Goal: Task Accomplishment & Management: Use online tool/utility

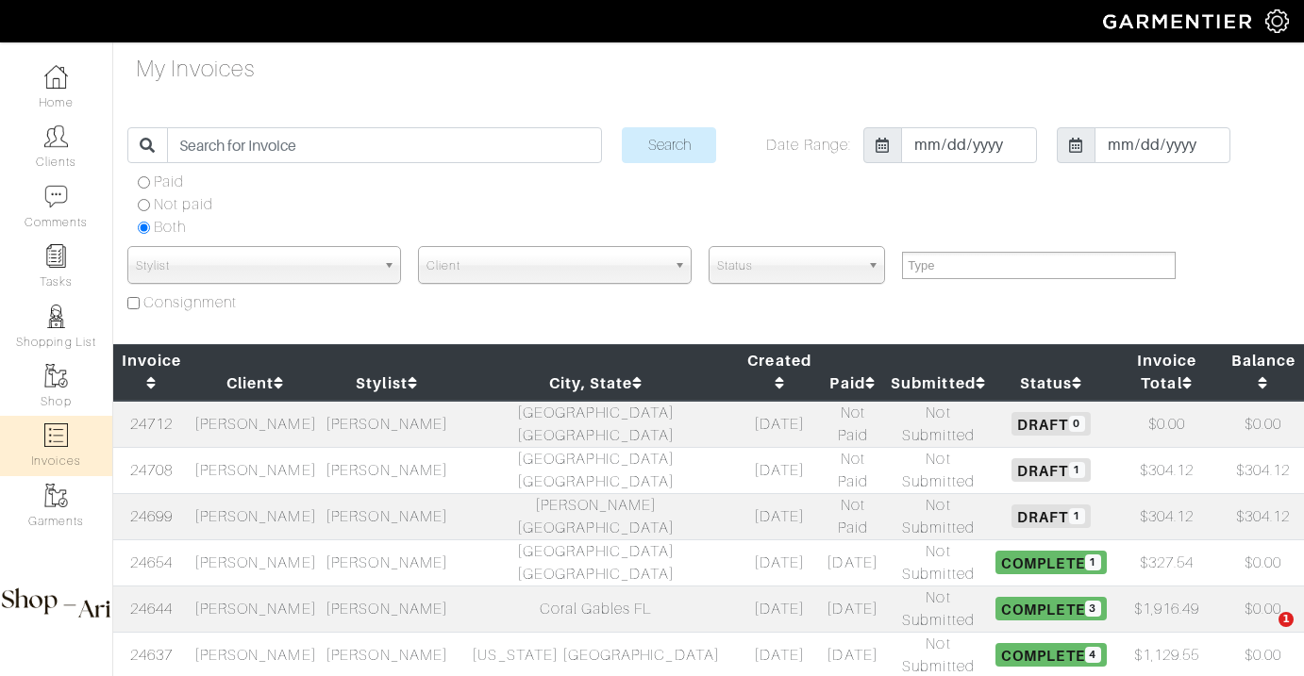
select select
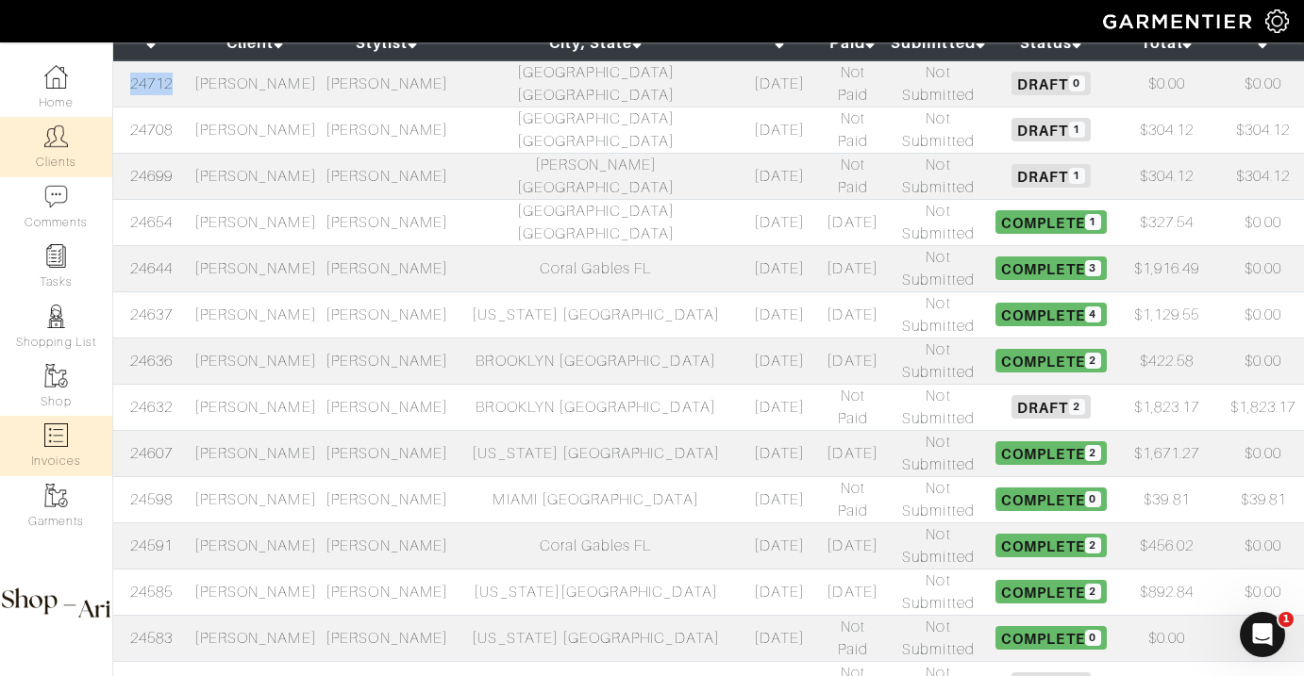
click at [51, 151] on link "Clients" at bounding box center [56, 146] width 112 height 59
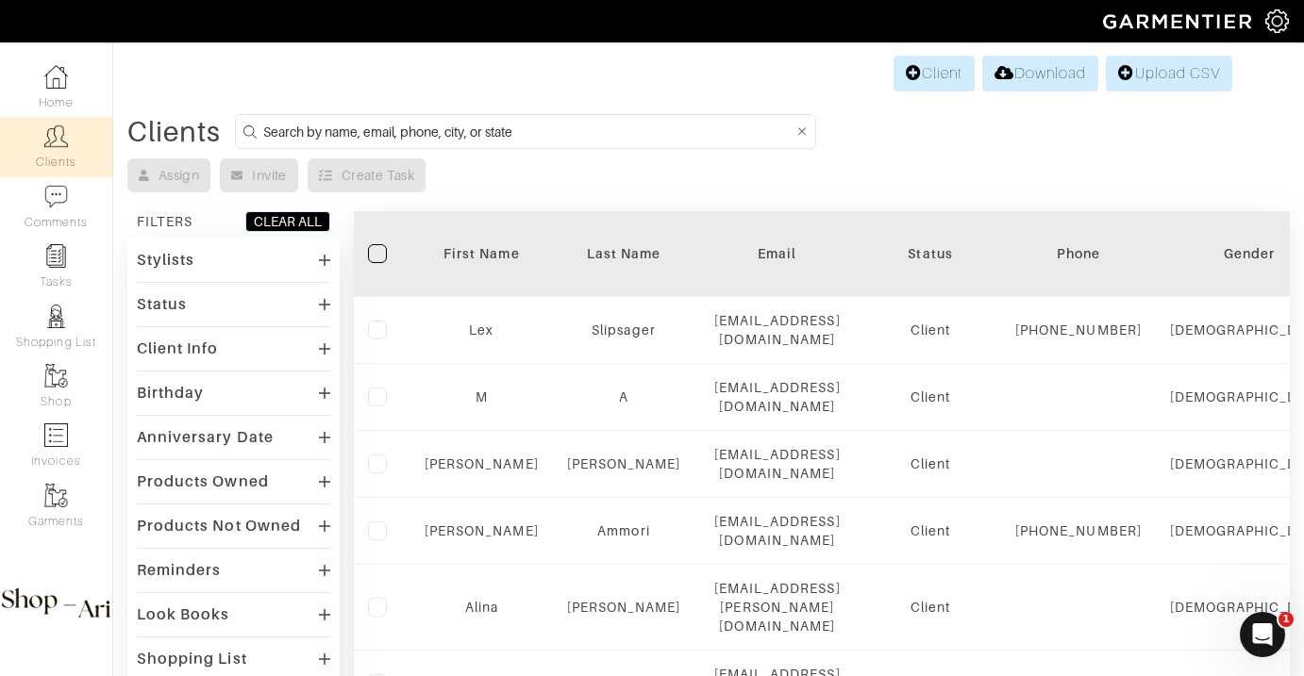
click at [338, 123] on input at bounding box center [528, 132] width 530 height 24
type input "[PERSON_NAME]"
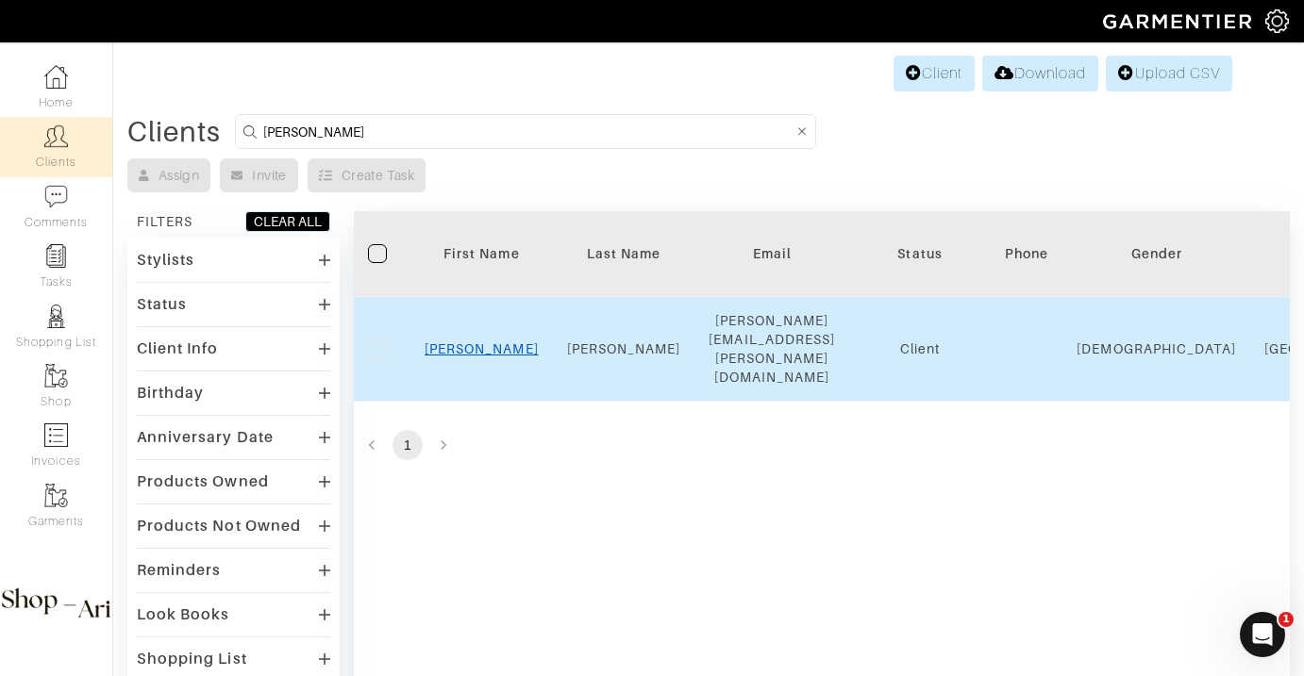
click at [482, 341] on link "[PERSON_NAME]" at bounding box center [482, 348] width 114 height 15
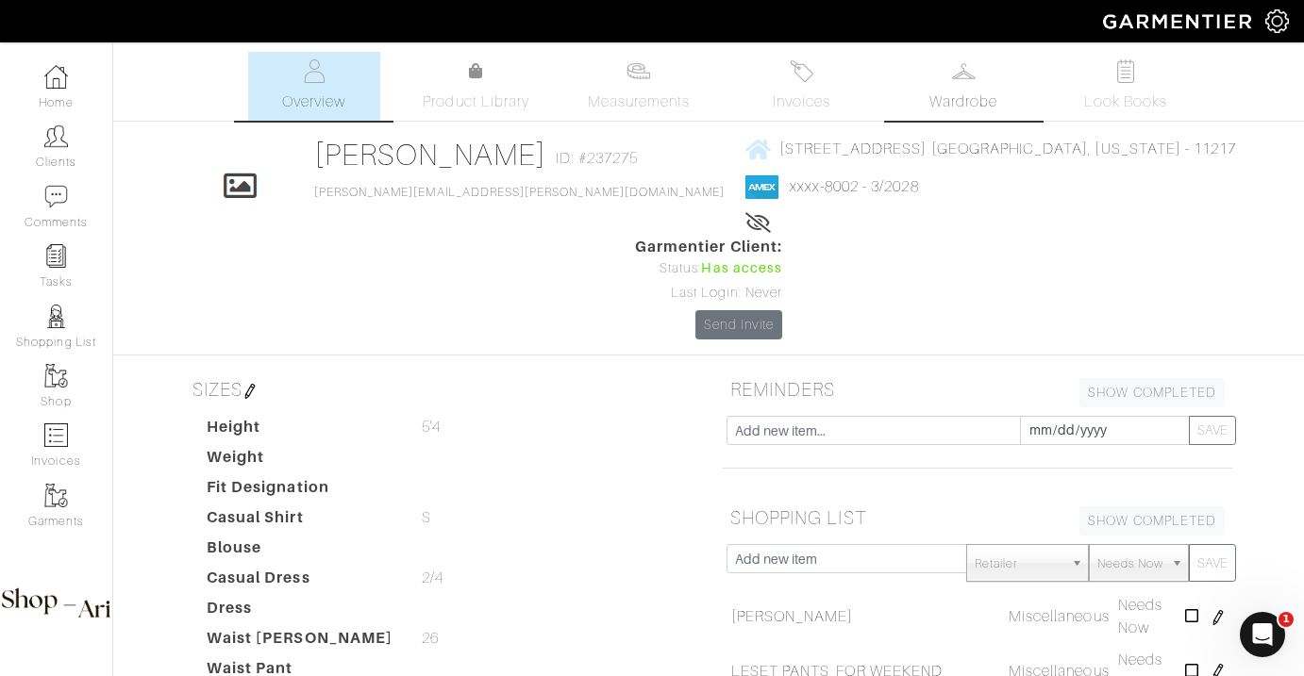
click at [991, 90] on link "Wardrobe" at bounding box center [963, 86] width 132 height 69
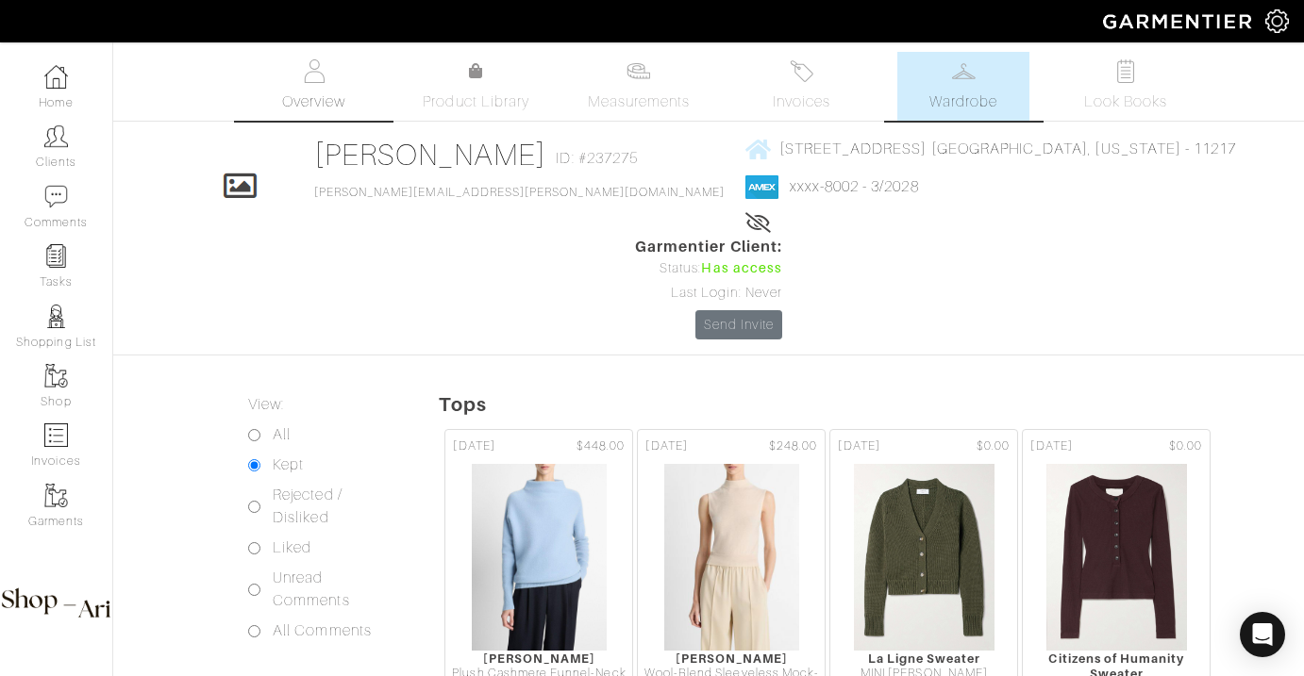
click at [340, 100] on span "Overview" at bounding box center [313, 102] width 63 height 23
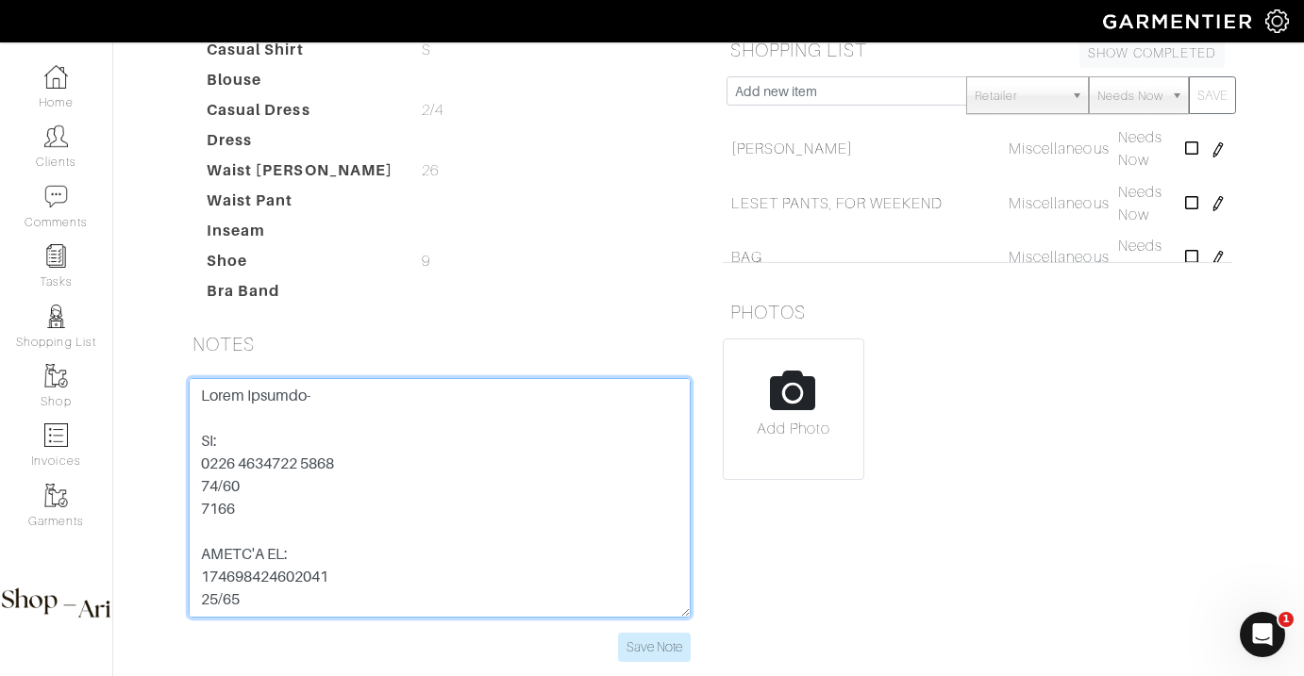
drag, startPoint x: 359, startPoint y: 358, endPoint x: 155, endPoint y: 361, distance: 204.7
click at [155, 361] on div "Nilam Perpich Overview Overview Measurements Product Library Invoices Wardrobe …" at bounding box center [652, 134] width 1304 height 1101
click at [216, 408] on textarea at bounding box center [440, 498] width 502 height 240
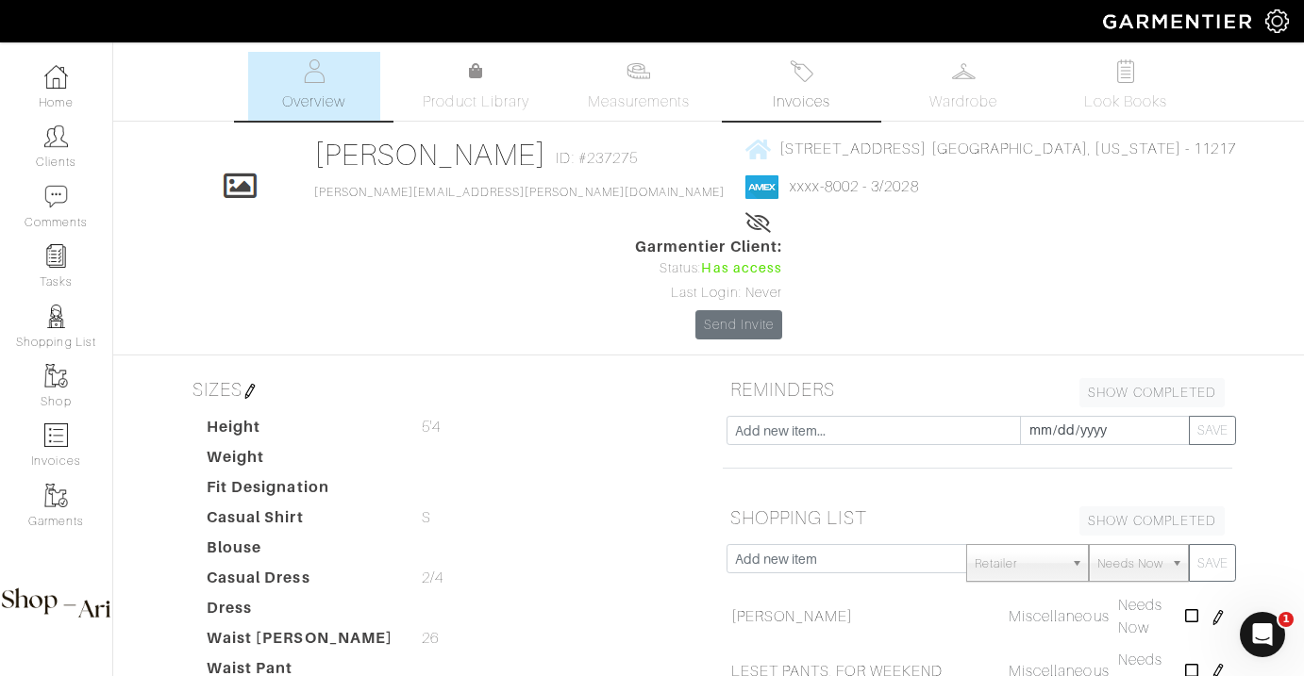
click at [784, 69] on link "Invoices" at bounding box center [801, 86] width 132 height 69
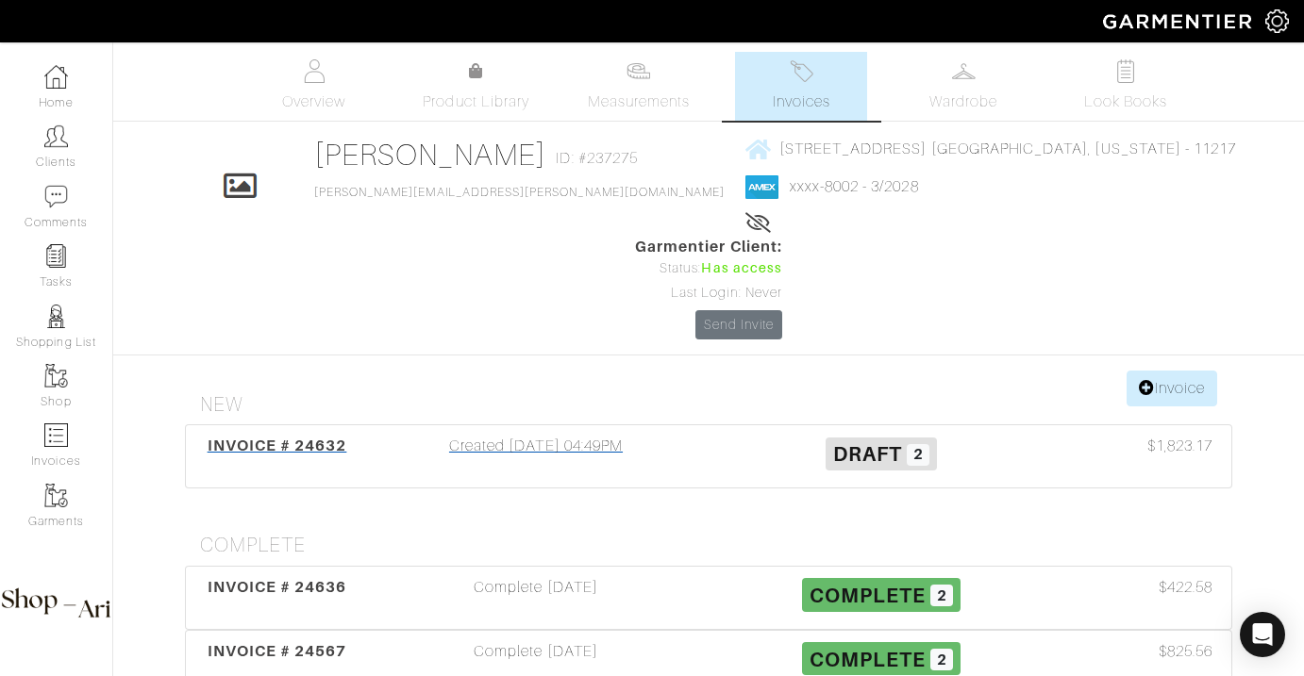
click at [572, 435] on div "Created 09/21/25 04:49PM" at bounding box center [535, 456] width 345 height 43
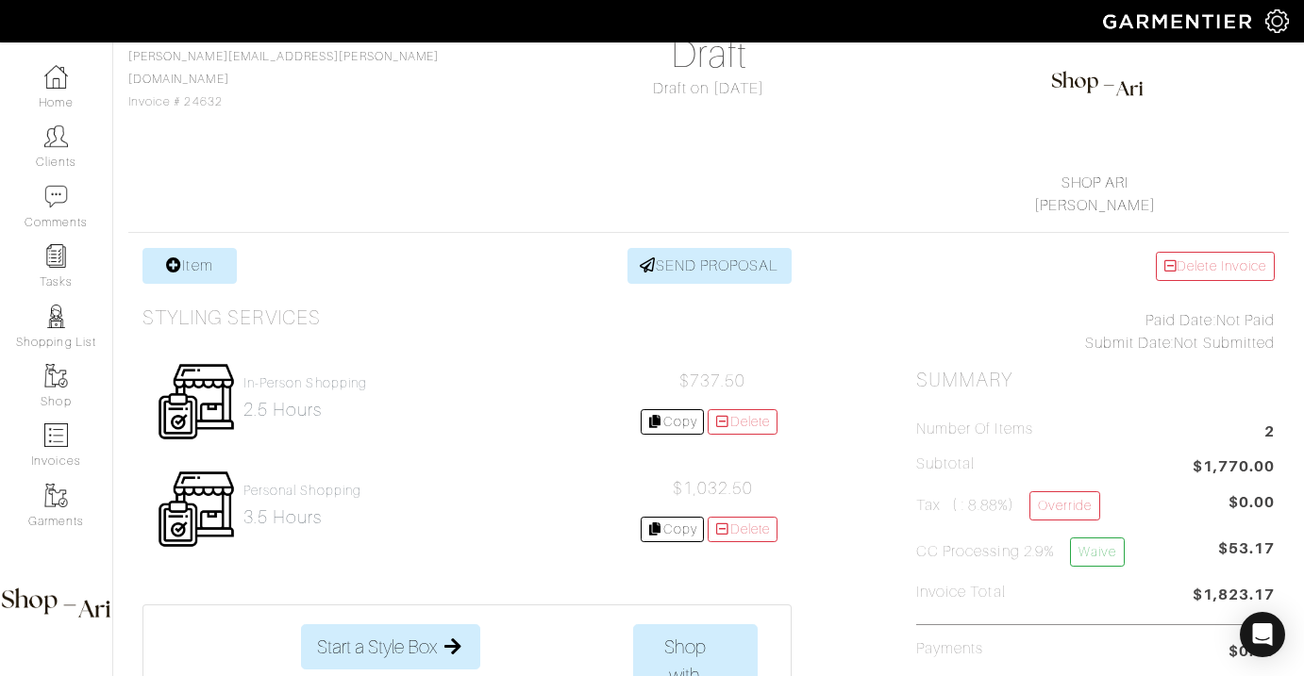
scroll to position [184, 0]
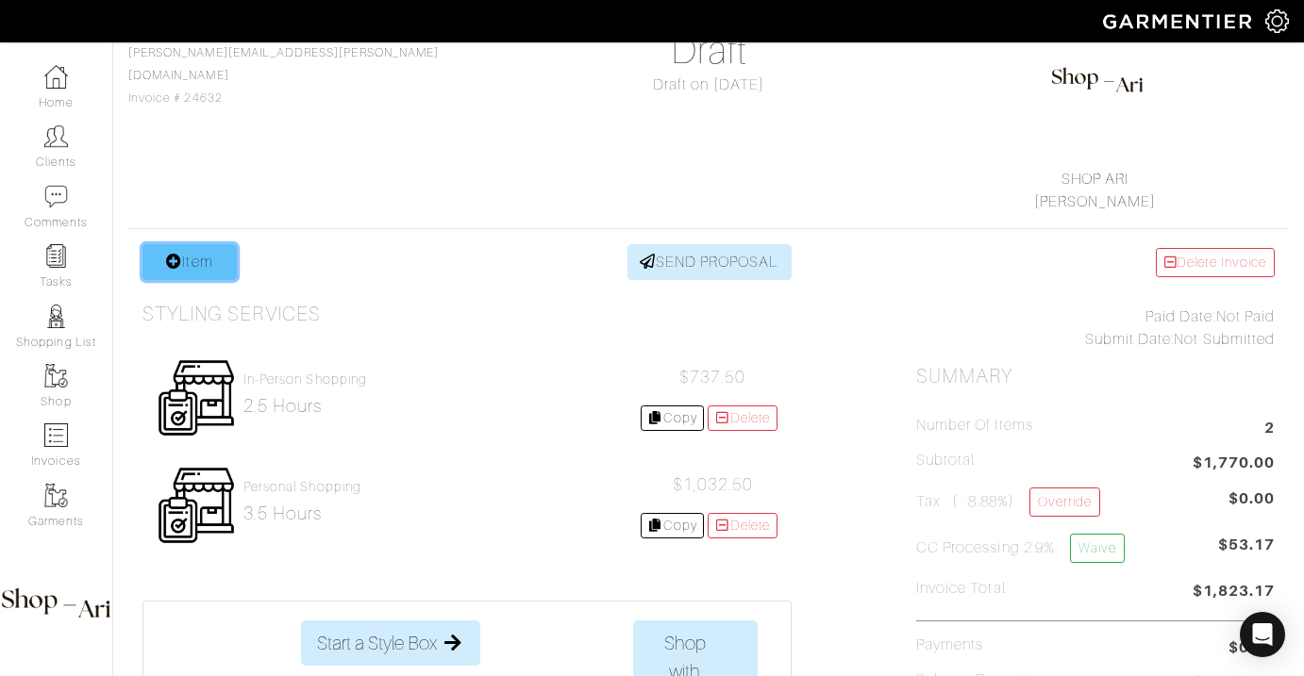
click at [212, 272] on link "Item" at bounding box center [189, 262] width 94 height 36
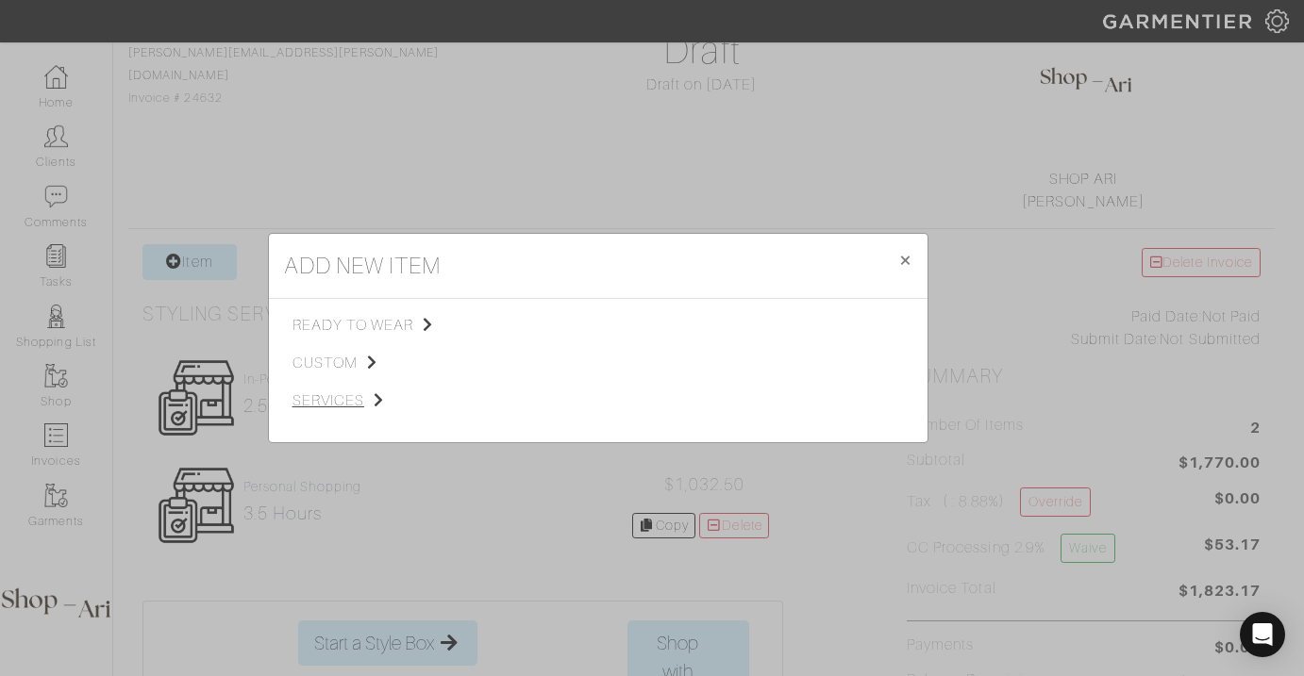
click at [358, 393] on span "services" at bounding box center [387, 401] width 190 height 23
click at [527, 319] on span "Styling Service" at bounding box center [556, 323] width 93 height 15
click at [558, 406] on link "Miscellaneous" at bounding box center [555, 398] width 90 height 15
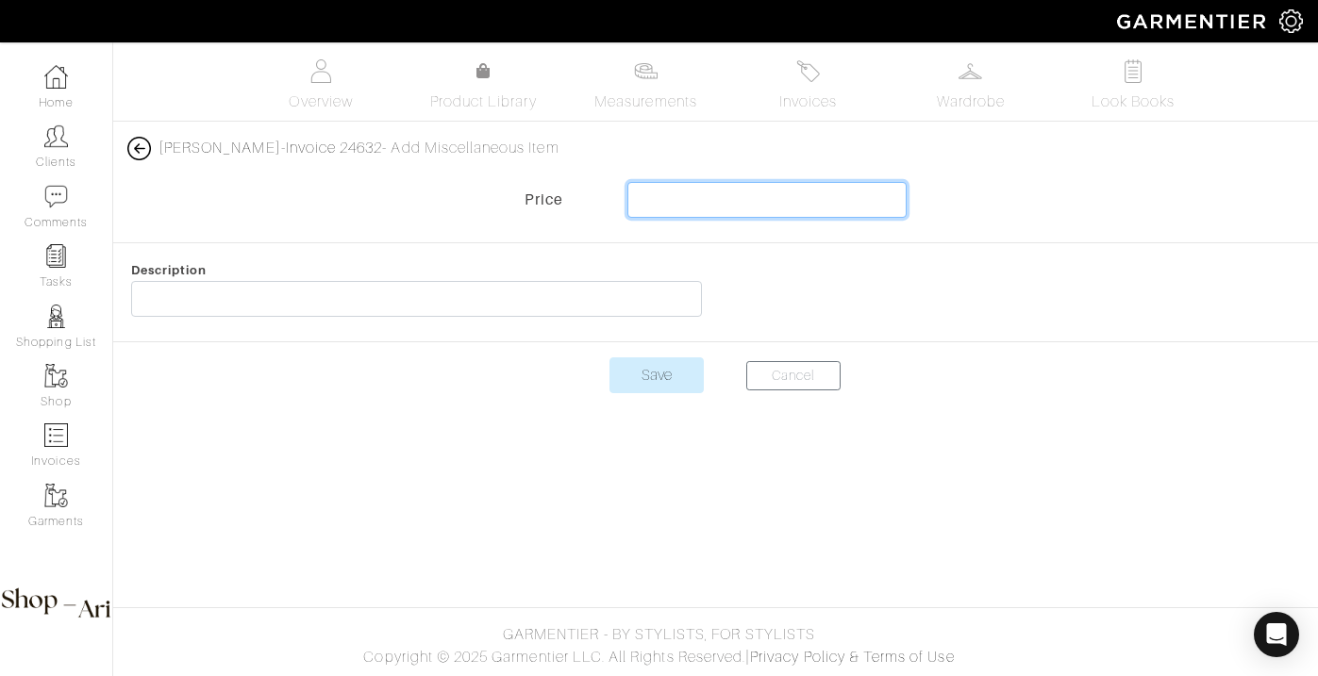
click at [729, 205] on input "text" at bounding box center [767, 200] width 280 height 36
type input "11.32"
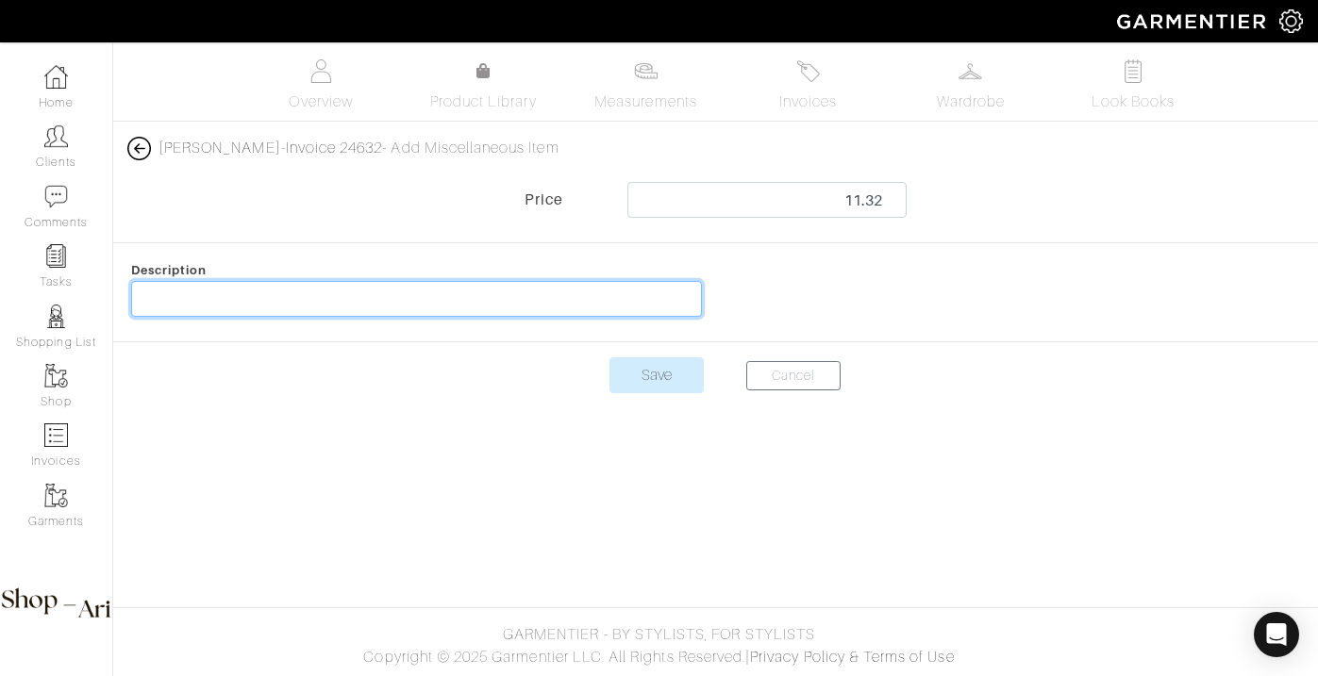
click at [599, 294] on input "text" at bounding box center [416, 299] width 571 height 36
type input "Messenger for returns"
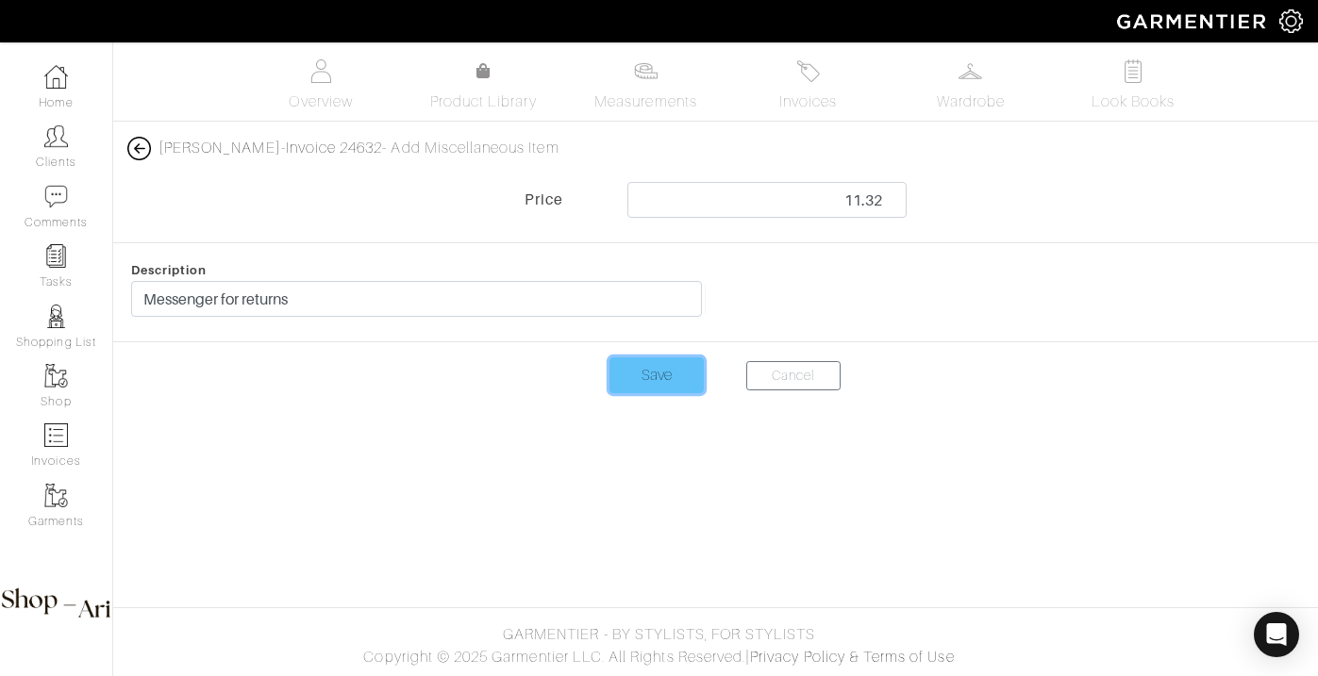
click at [636, 379] on input "Save" at bounding box center [656, 376] width 94 height 36
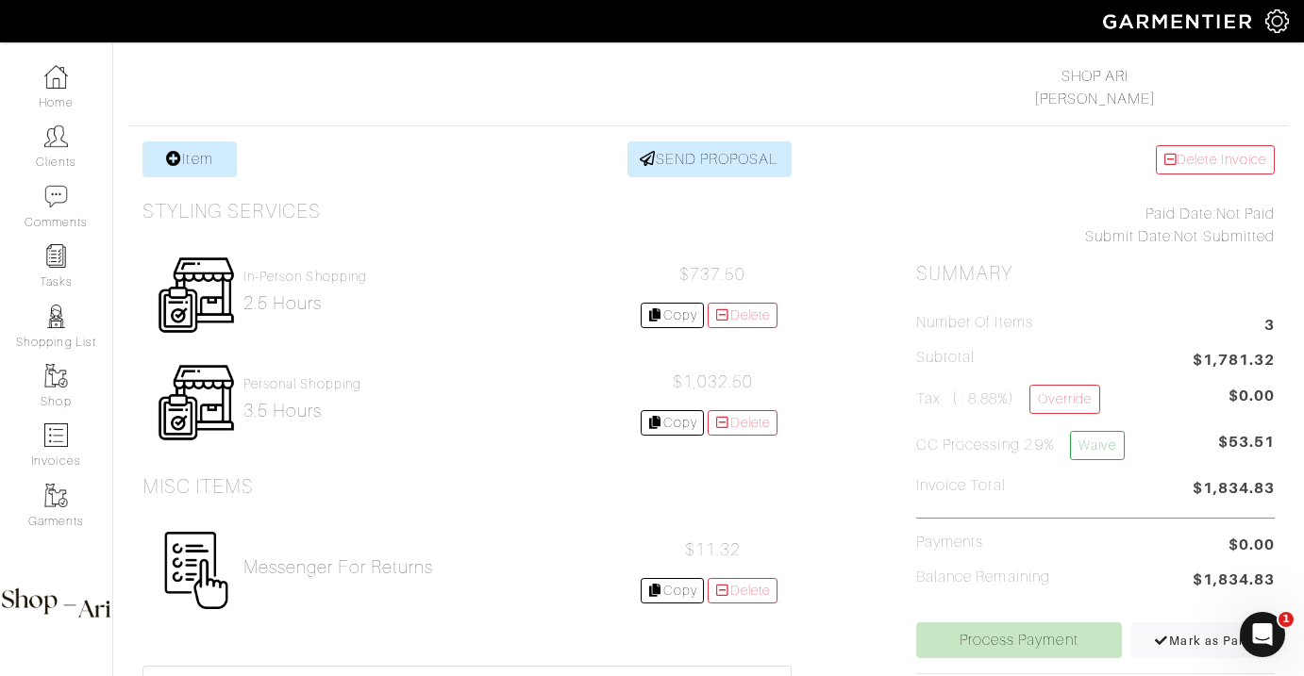
scroll to position [283, 0]
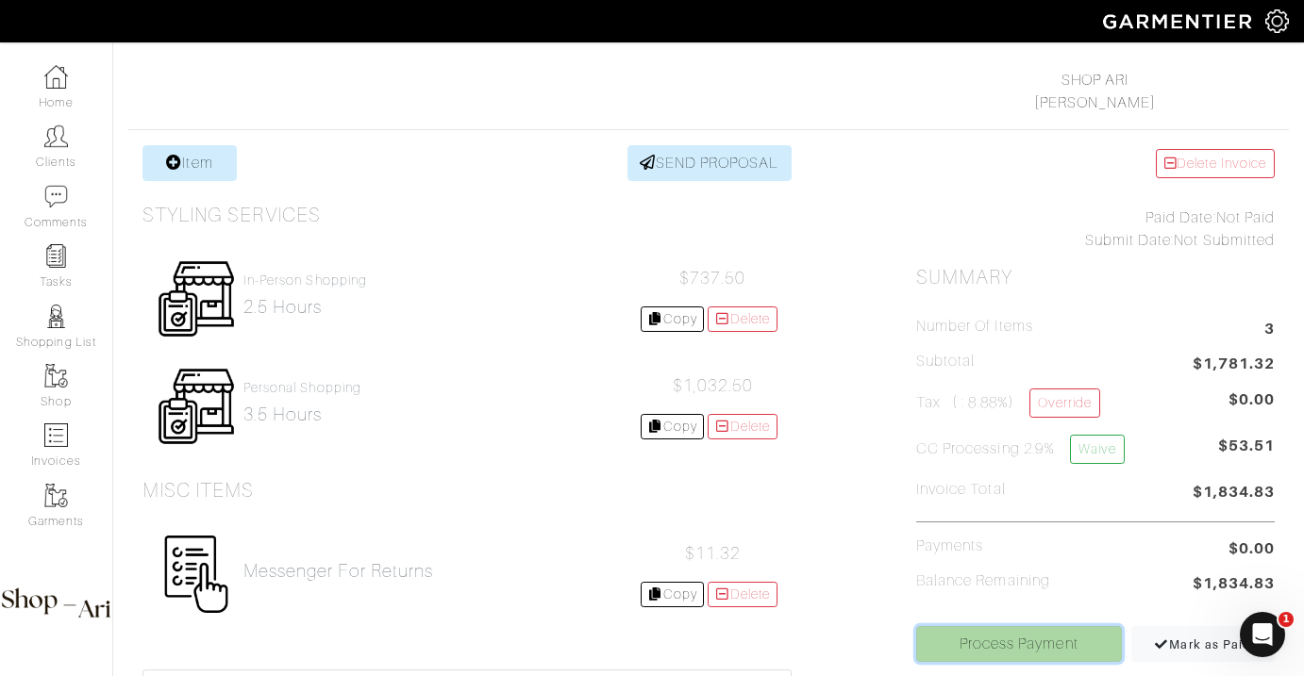
click at [974, 644] on link "Process Payment" at bounding box center [1019, 644] width 206 height 36
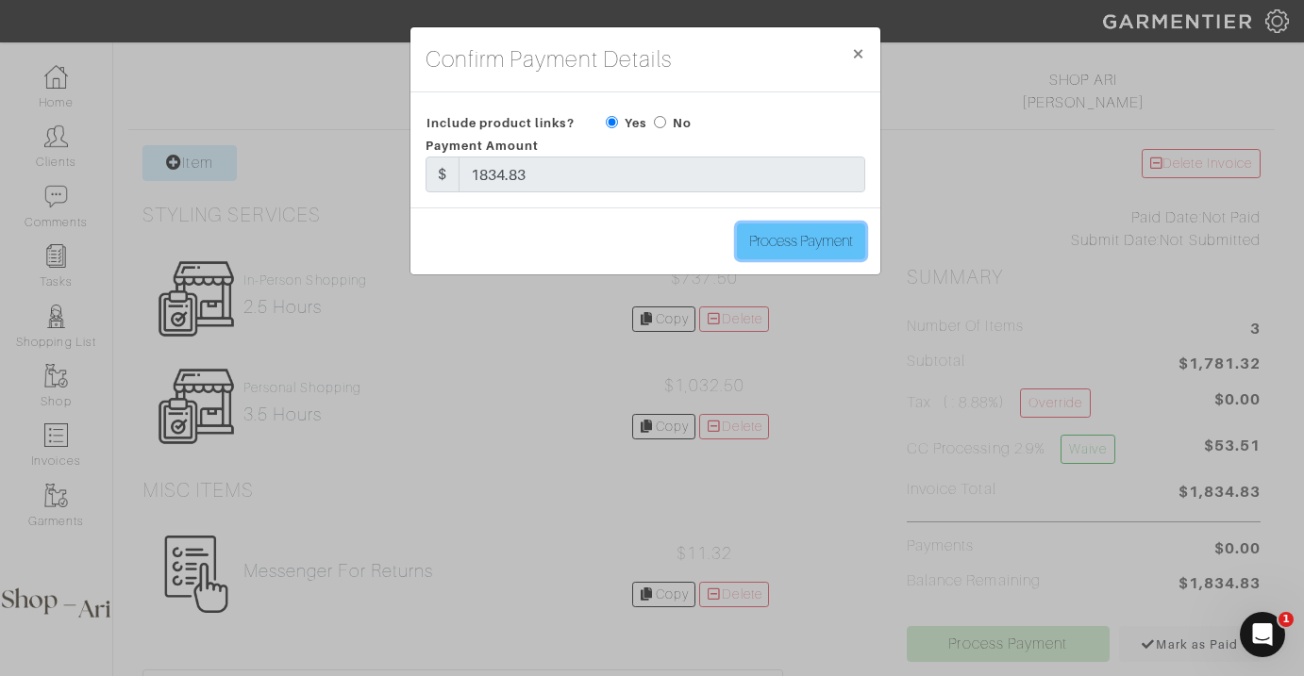
click at [769, 242] on input "Process Payment" at bounding box center [801, 242] width 128 height 36
type input "Process Payment"
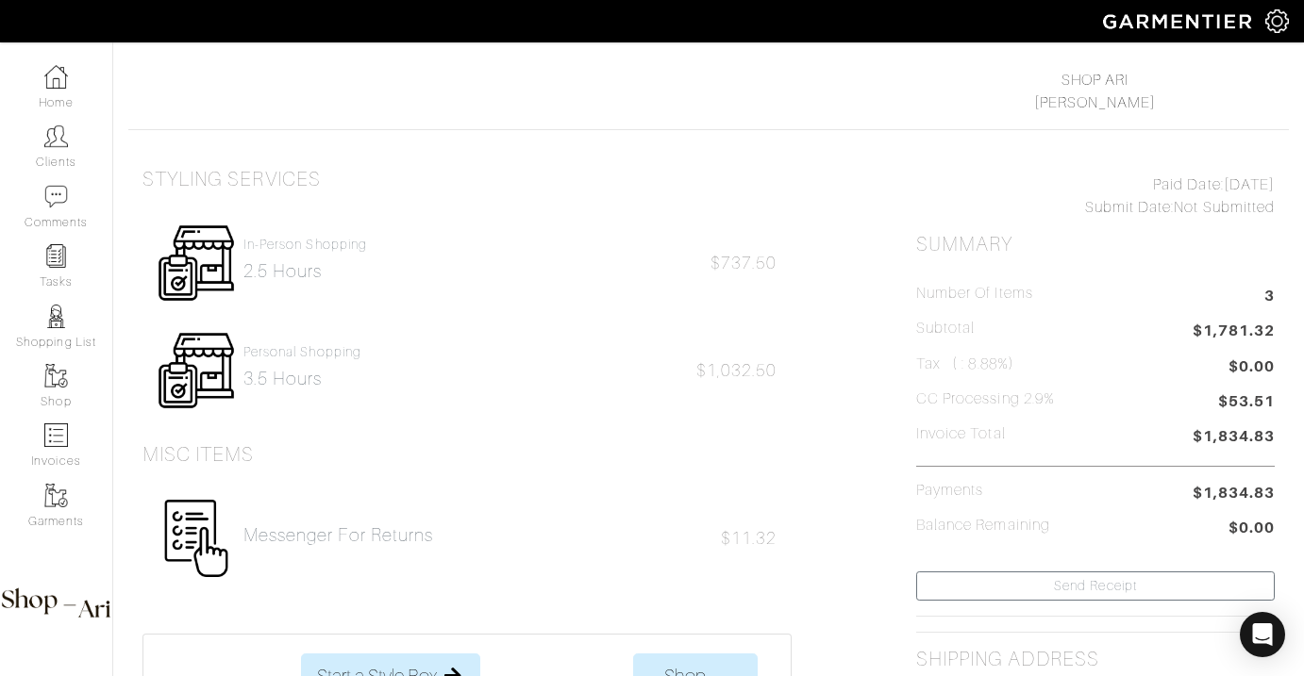
scroll to position [0, 0]
